Goal: Task Accomplishment & Management: Manage account settings

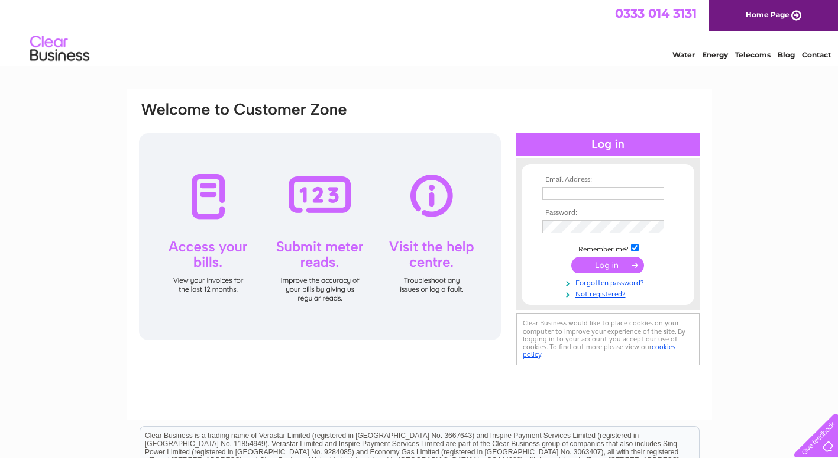
click at [559, 195] on input "text" at bounding box center [603, 193] width 122 height 13
drag, startPoint x: 551, startPoint y: 196, endPoint x: 556, endPoint y: 189, distance: 9.0
click at [552, 193] on input "text" at bounding box center [603, 194] width 123 height 14
type input "[EMAIL_ADDRESS][DOMAIN_NAME]"
click at [596, 267] on input "submit" at bounding box center [607, 266] width 73 height 17
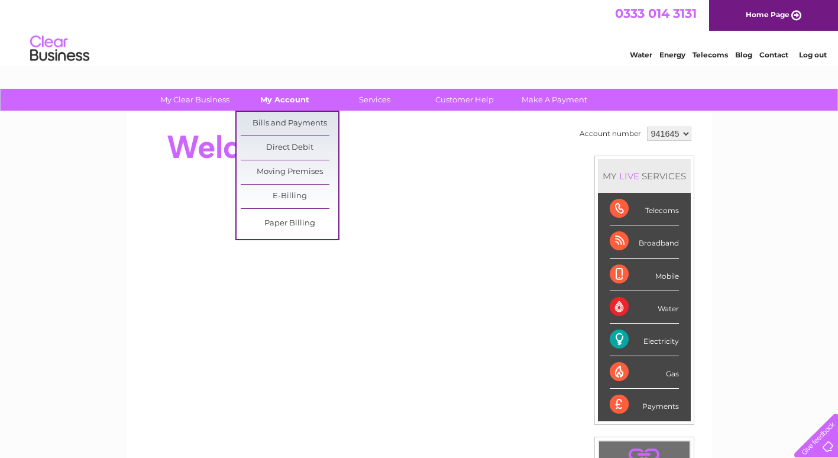
click at [299, 105] on link "My Account" at bounding box center [285, 100] width 98 height 22
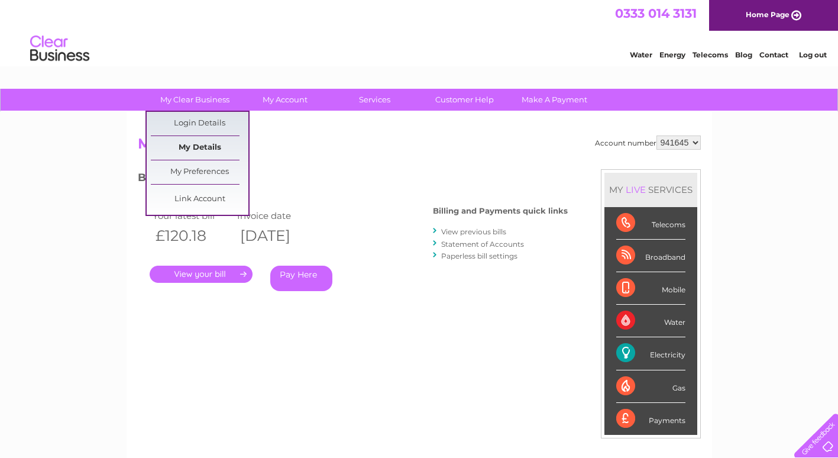
click at [206, 147] on link "My Details" at bounding box center [200, 148] width 98 height 24
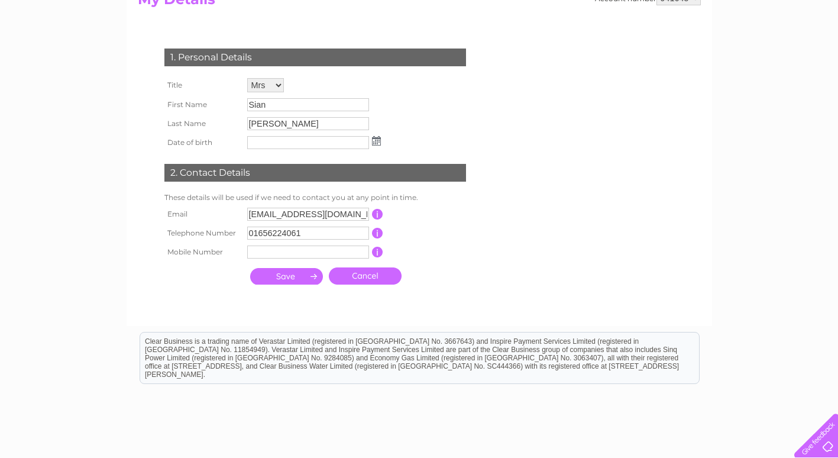
scroll to position [177, 0]
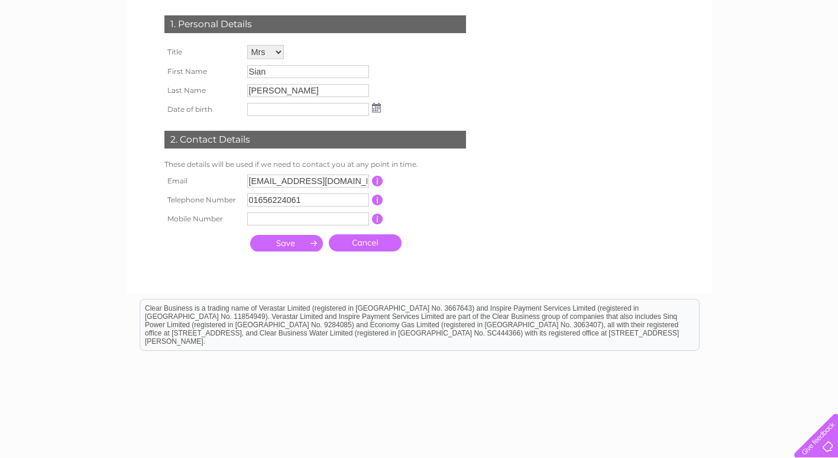
click at [294, 243] on input "submit" at bounding box center [286, 243] width 73 height 17
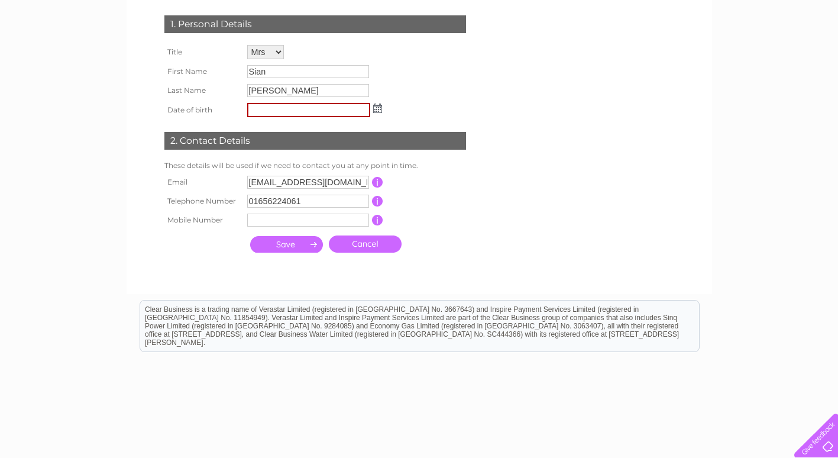
click at [365, 243] on link "Cancel" at bounding box center [365, 243] width 73 height 17
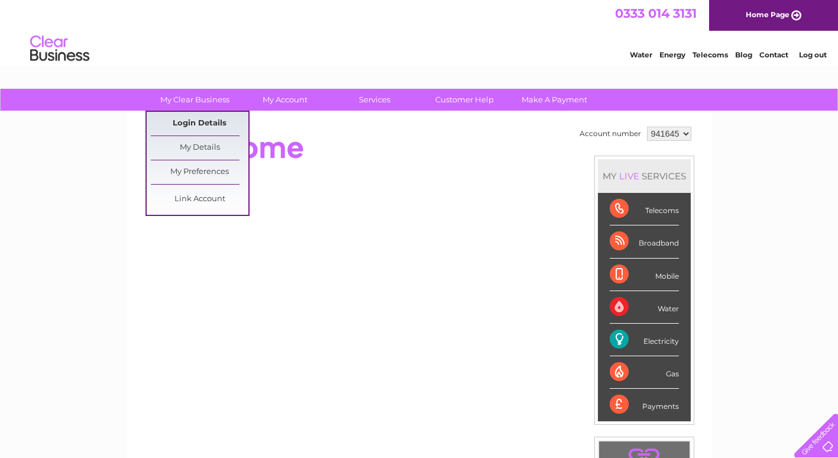
click at [187, 120] on link "Login Details" at bounding box center [200, 124] width 98 height 24
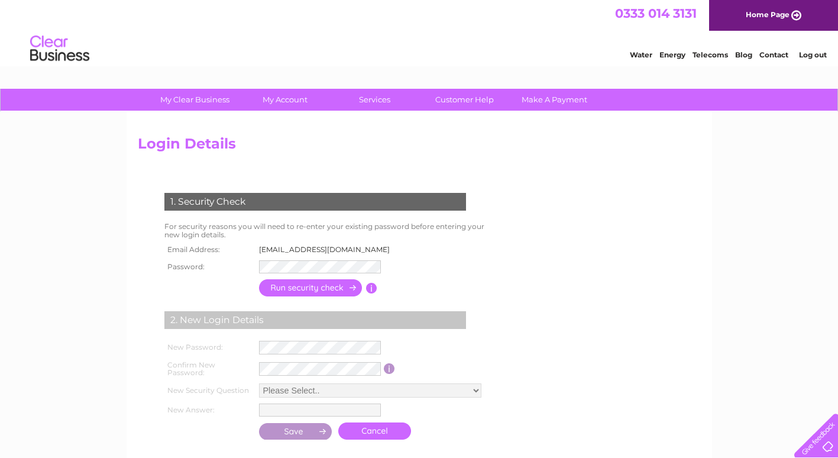
click at [368, 129] on div "Login Details 1. Security Check For security reasons you will need to re-enter …" at bounding box center [419, 295] width 585 height 366
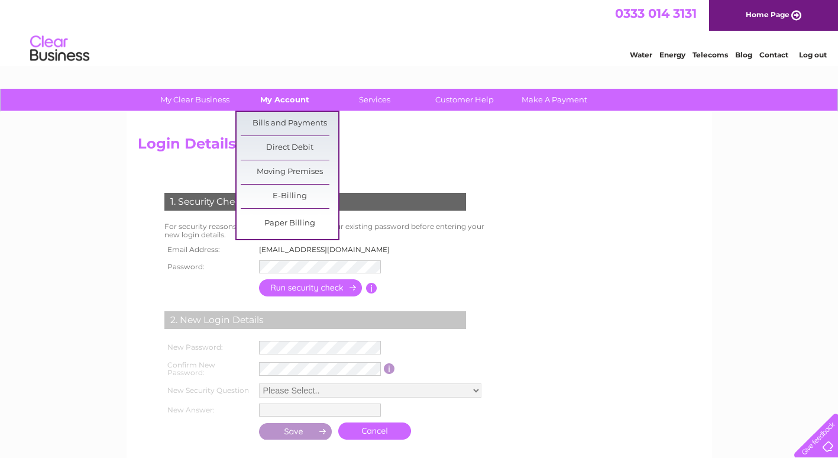
click at [290, 97] on link "My Account" at bounding box center [285, 100] width 98 height 22
click at [293, 116] on link "Bills and Payments" at bounding box center [290, 124] width 98 height 24
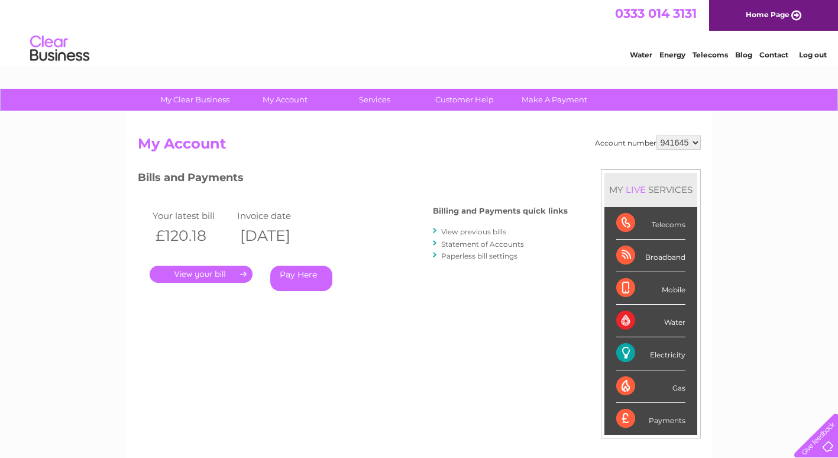
click at [214, 271] on link "." at bounding box center [201, 273] width 103 height 17
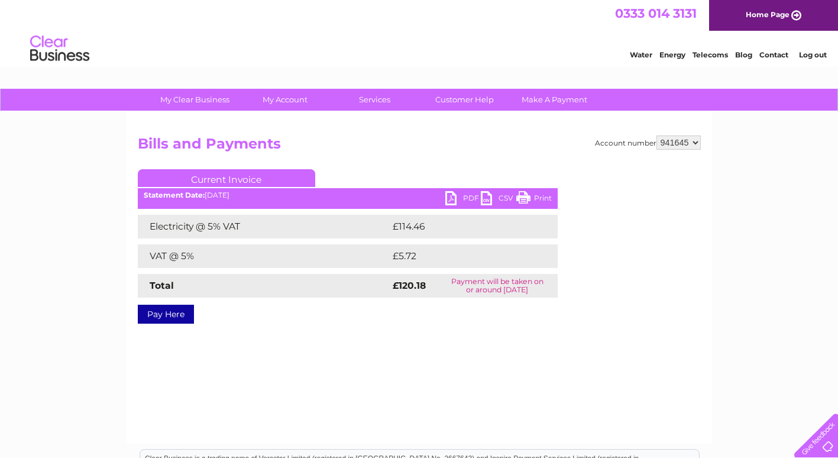
click at [458, 196] on link "PDF" at bounding box center [462, 199] width 35 height 17
